Goal: Information Seeking & Learning: Learn about a topic

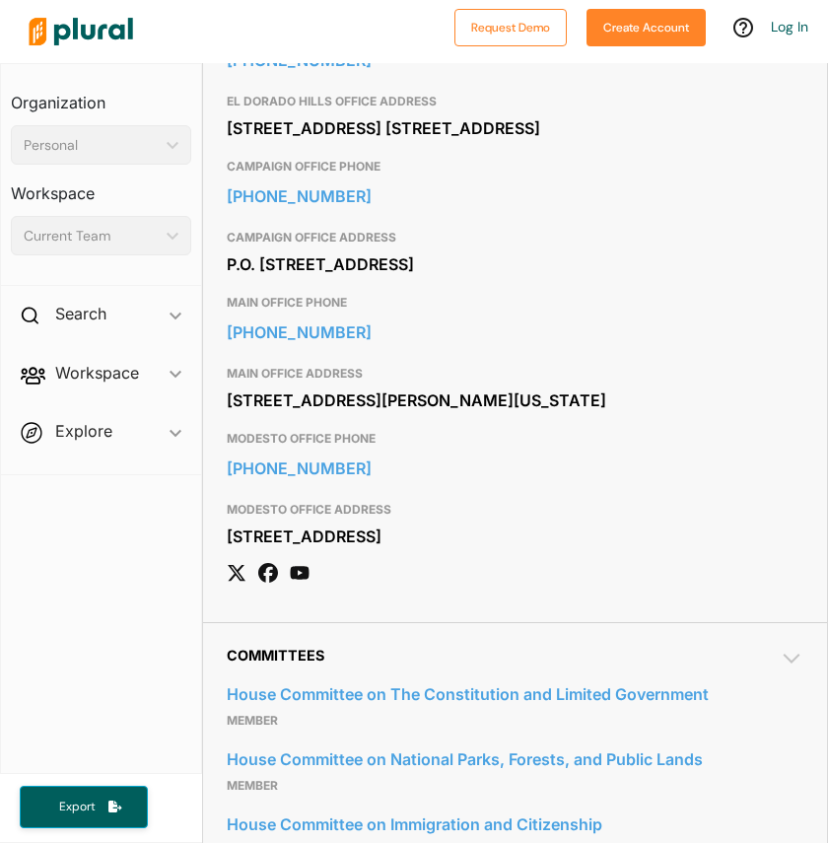
scroll to position [1066, 0]
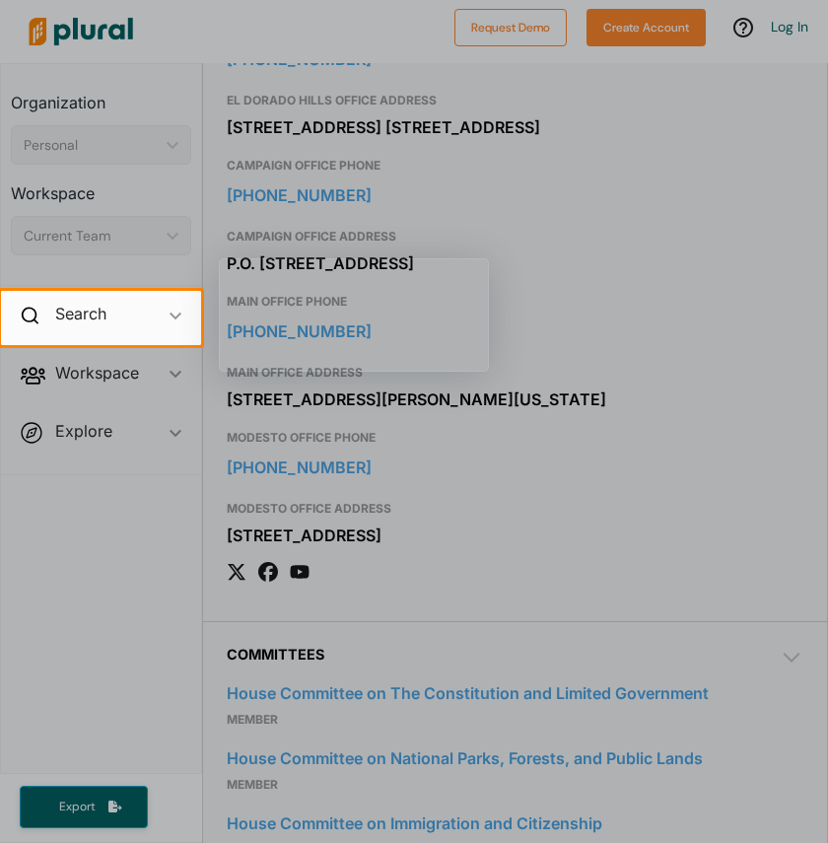
click at [548, 532] on div at bounding box center [414, 594] width 828 height 498
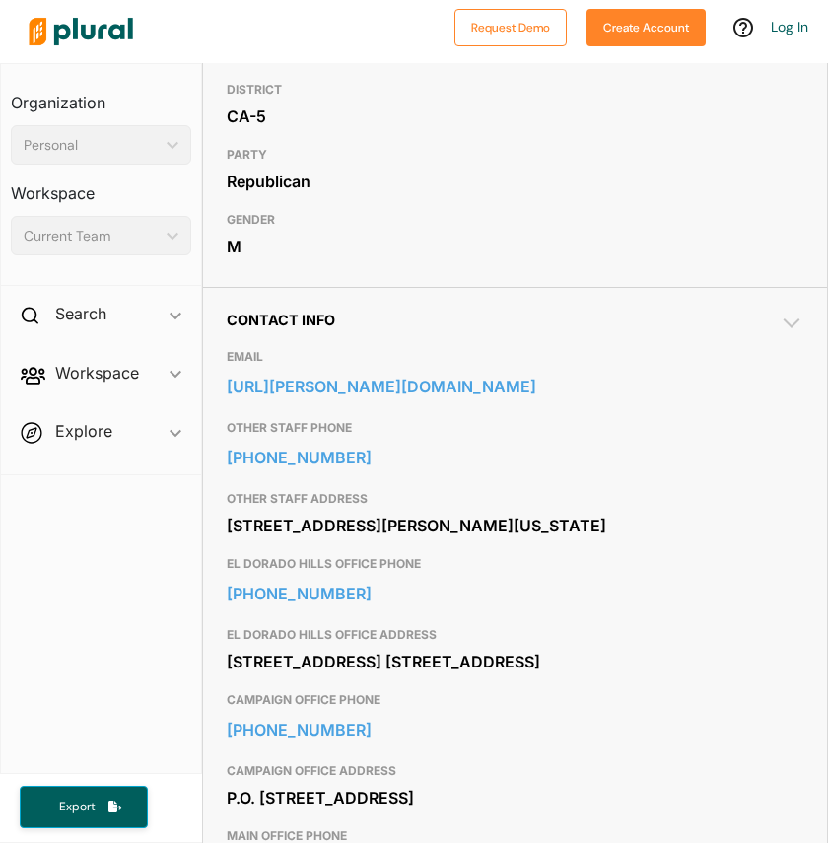
scroll to position [0, 0]
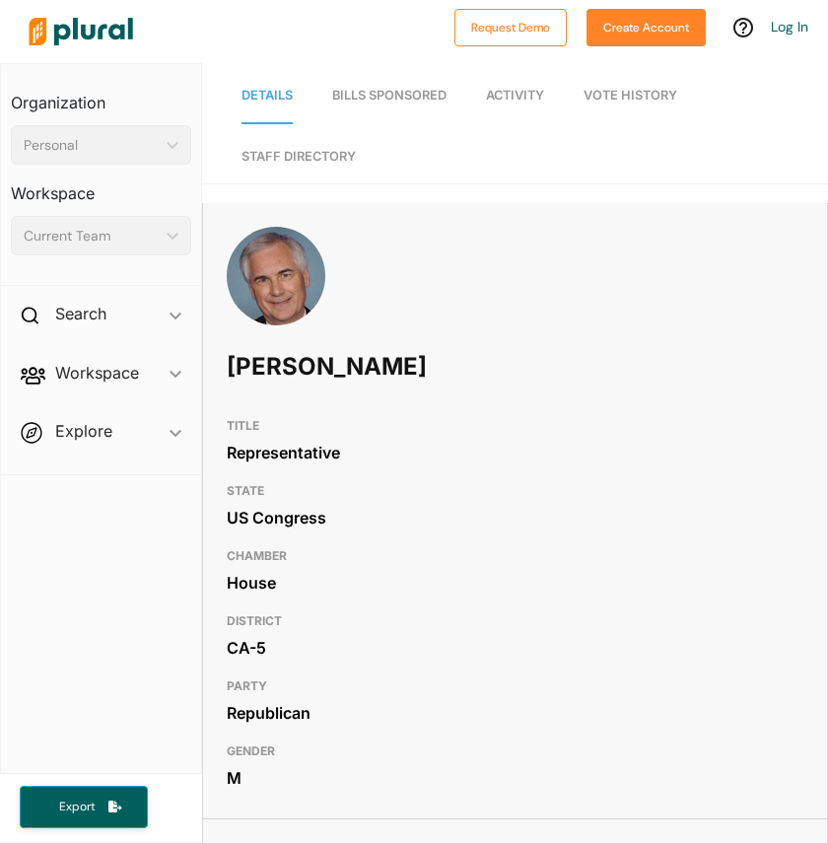
click at [383, 97] on span "Bills Sponsored" at bounding box center [389, 95] width 114 height 15
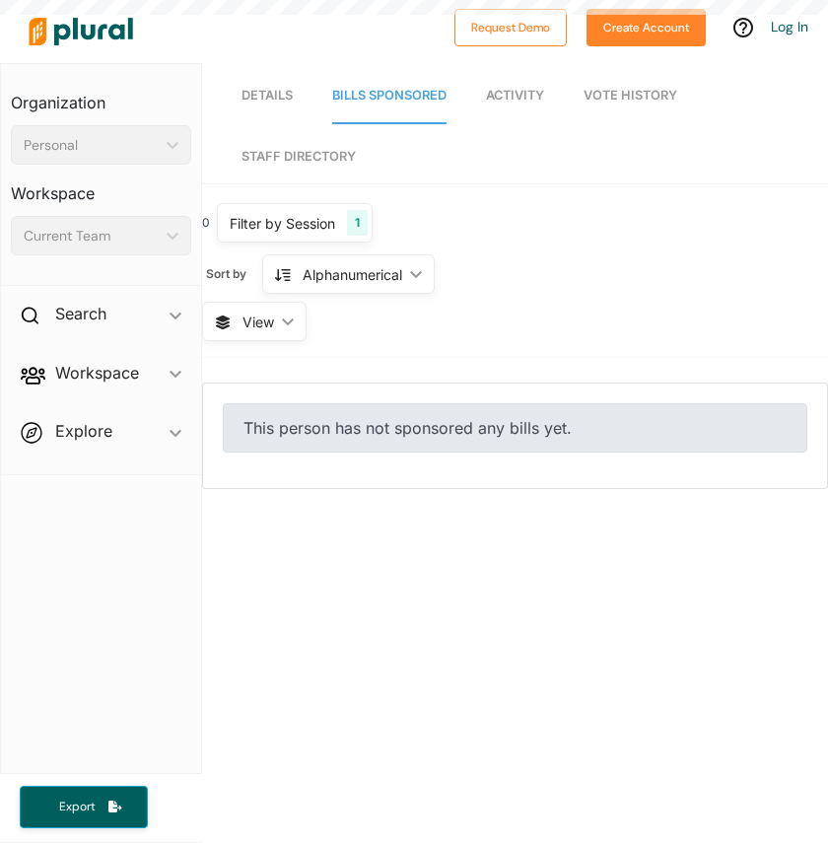
click at [620, 93] on span "Vote History" at bounding box center [631, 95] width 94 height 15
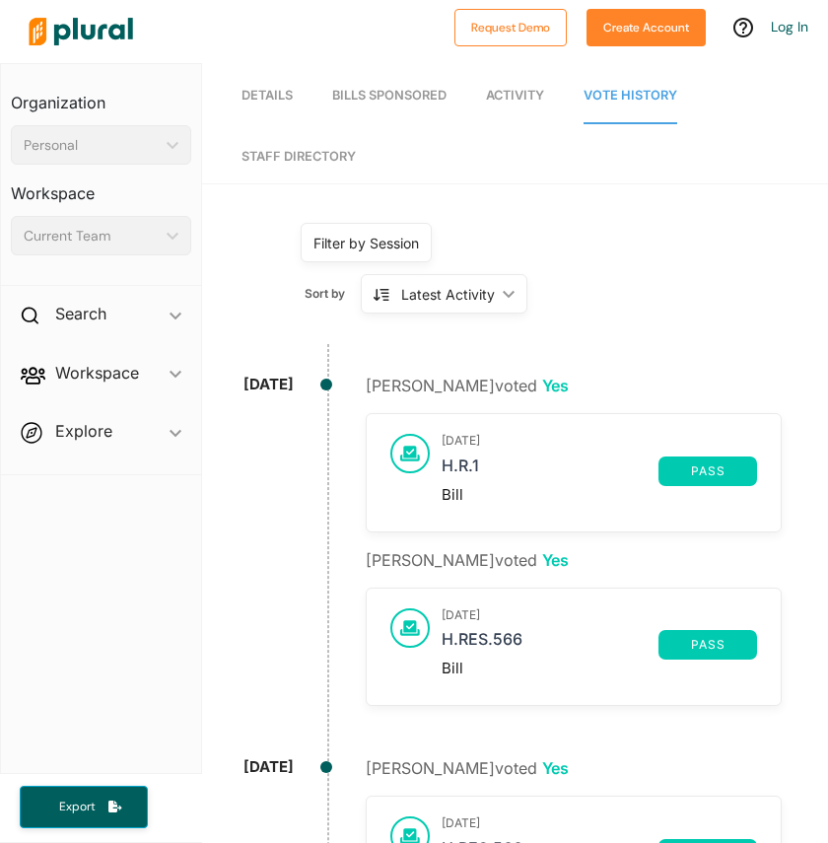
scroll to position [4, 0]
